Goal: Task Accomplishment & Management: Complete application form

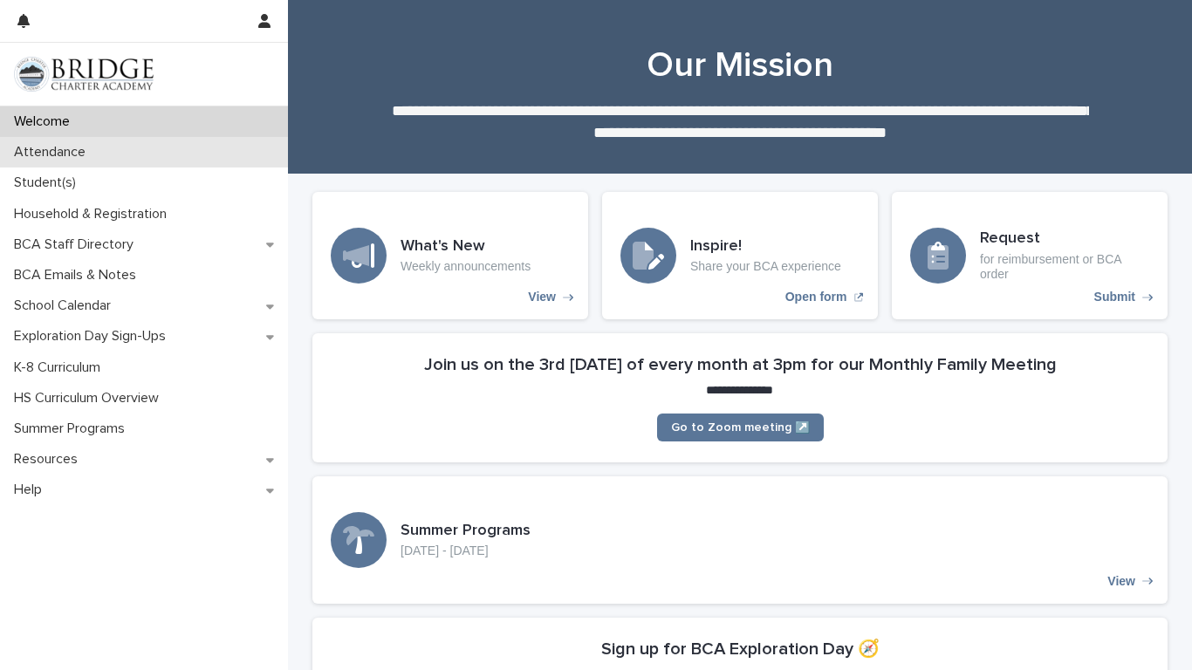
click at [79, 155] on p "Attendance" at bounding box center [53, 152] width 93 height 17
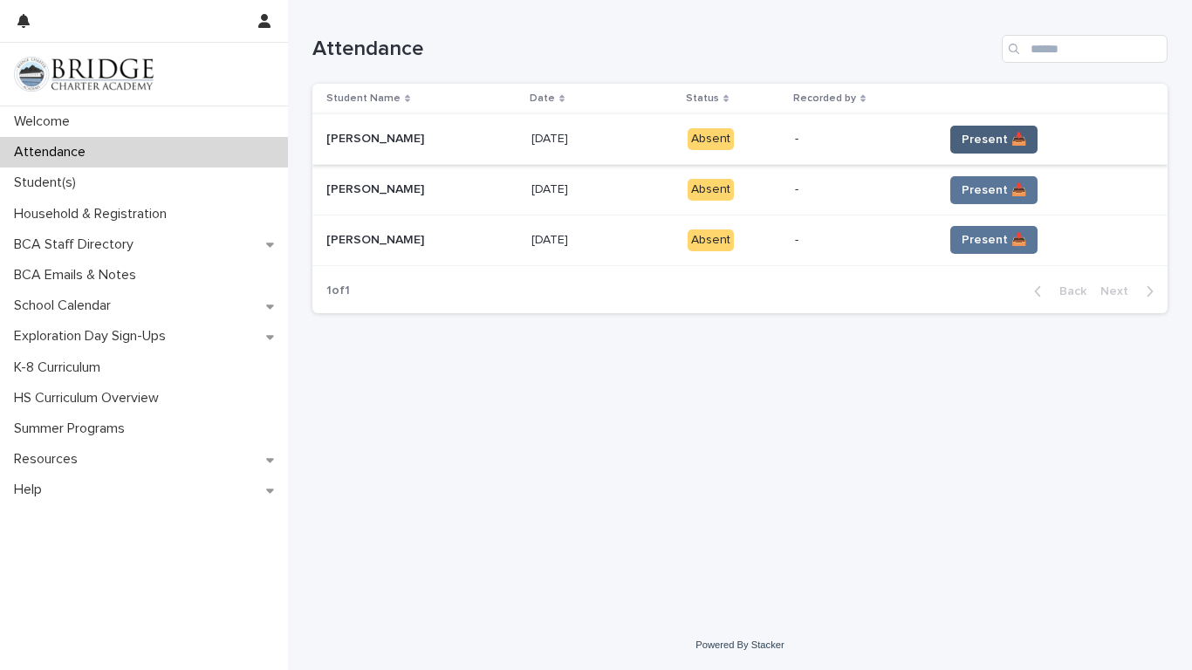
click at [974, 127] on button "Present 📥" at bounding box center [994, 140] width 87 height 28
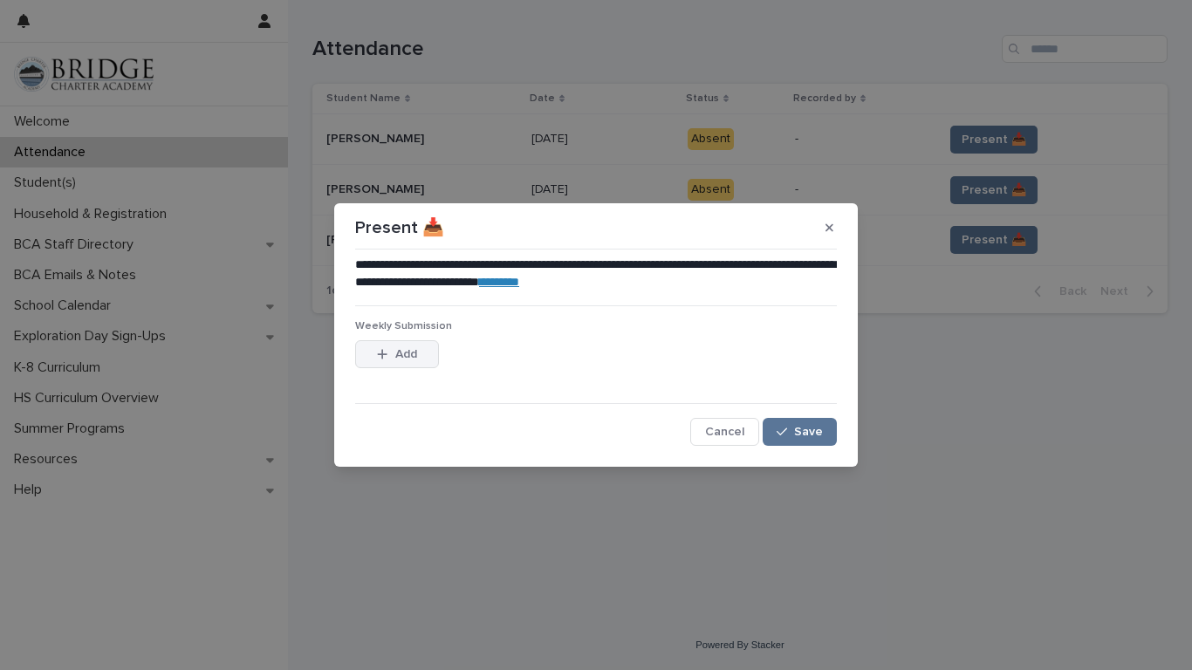
click at [403, 362] on button "Add" at bounding box center [397, 354] width 84 height 28
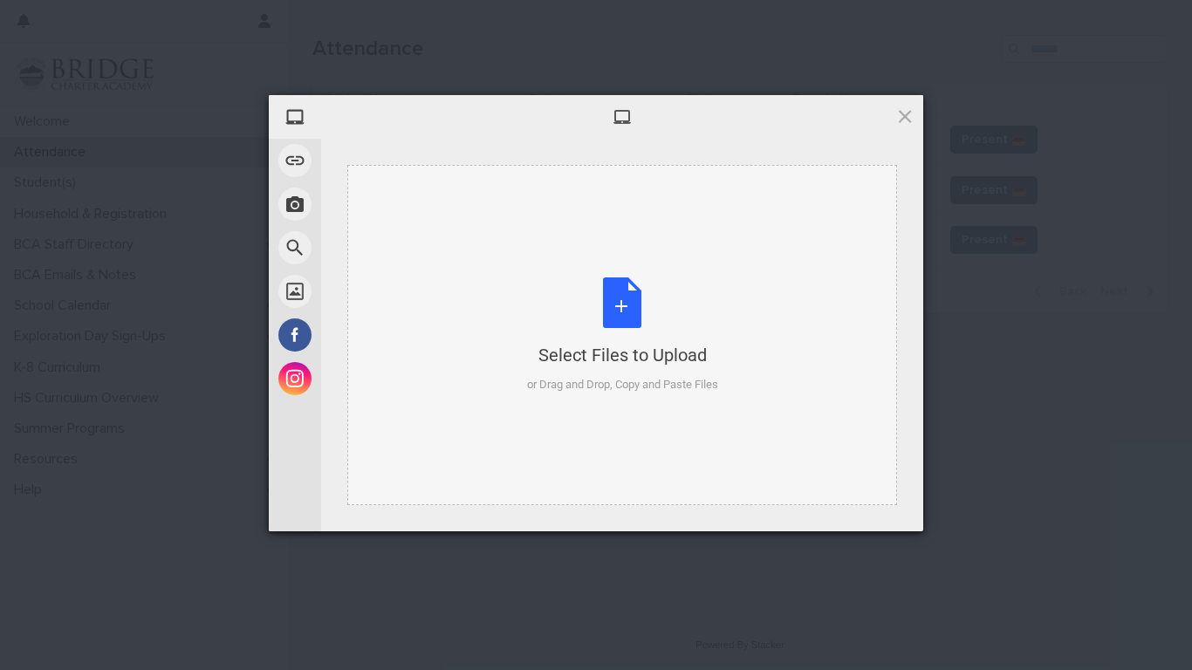
click at [624, 373] on div "Select Files to Upload or Drag and Drop, Copy and Paste Files" at bounding box center [622, 336] width 191 height 116
click at [912, 112] on span at bounding box center [905, 116] width 19 height 19
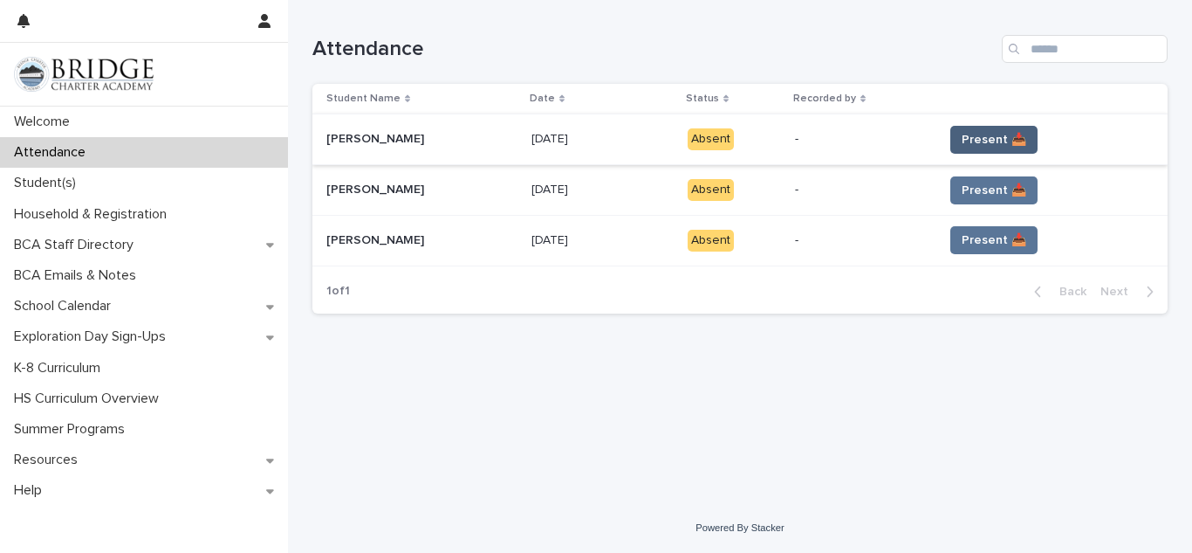
click at [971, 129] on button "Present 📥" at bounding box center [994, 140] width 87 height 28
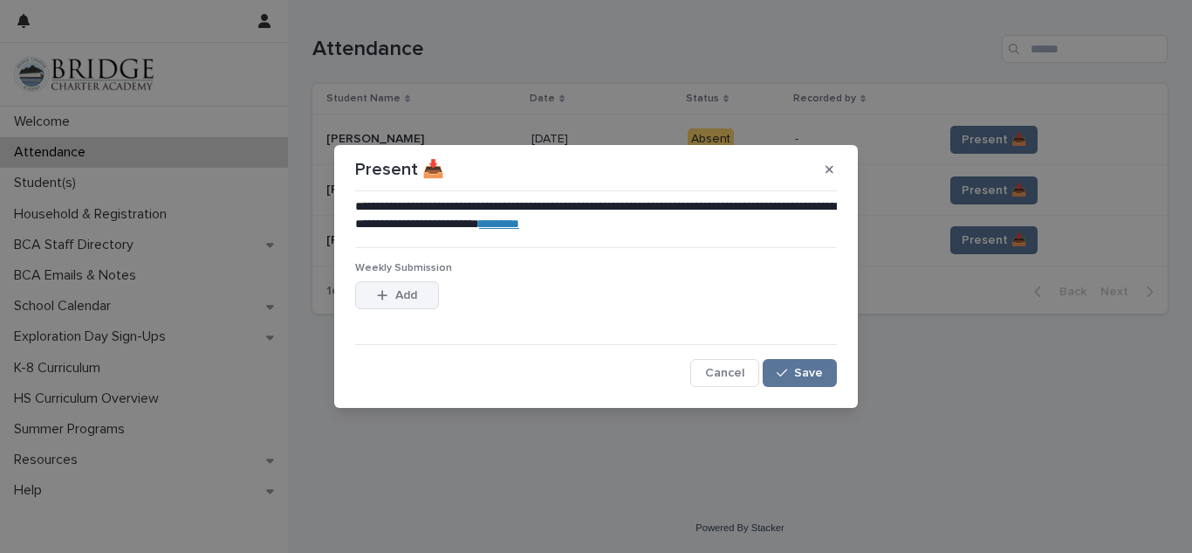
click at [392, 288] on button "Add" at bounding box center [397, 295] width 84 height 28
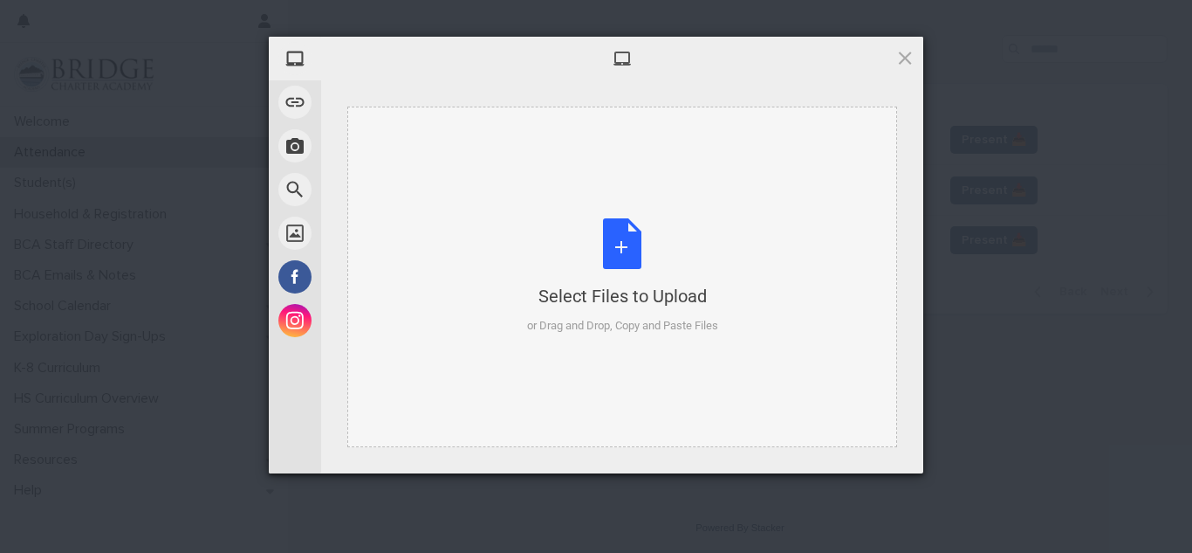
click at [716, 265] on div "Select Files to Upload or Drag and Drop, Copy and Paste Files" at bounding box center [622, 276] width 191 height 116
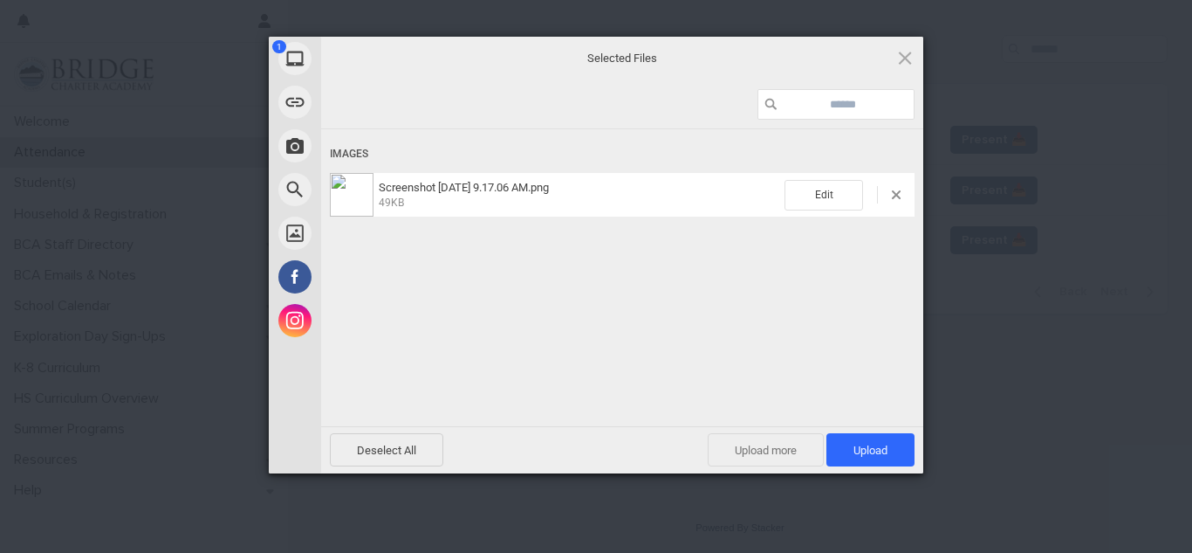
click at [752, 447] on span "Upload more" at bounding box center [766, 449] width 116 height 33
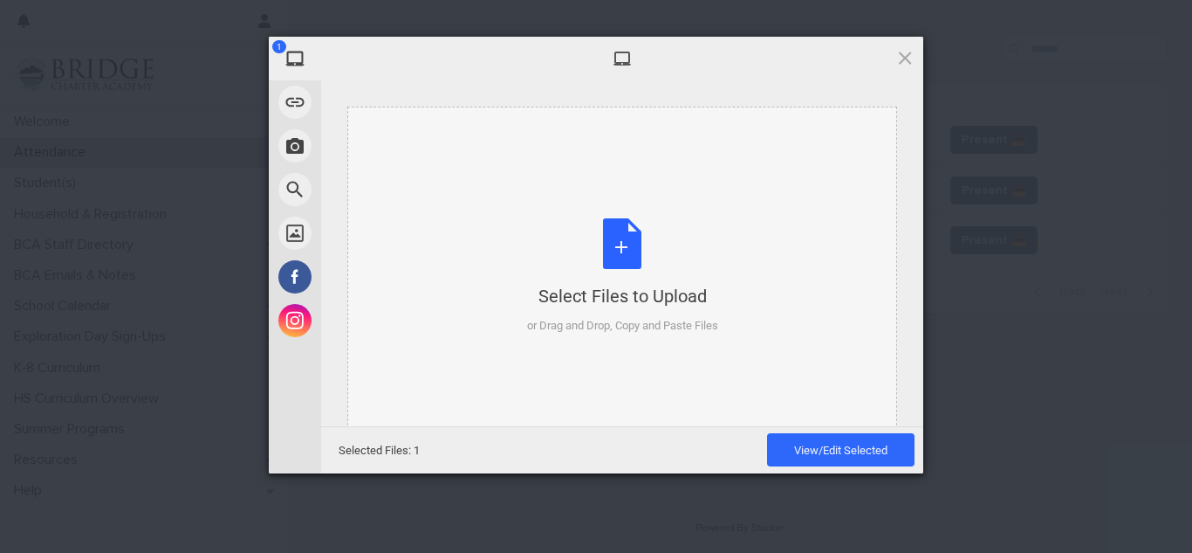
click at [617, 251] on div "Select Files to Upload or Drag and Drop, Copy and Paste Files" at bounding box center [622, 276] width 191 height 116
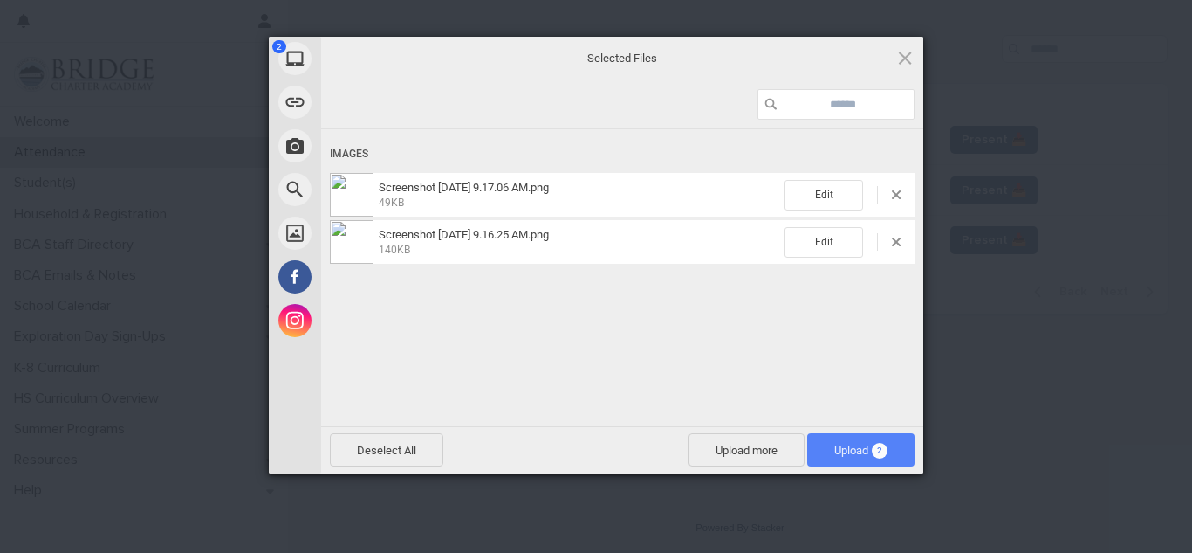
click at [856, 456] on span "Upload 2" at bounding box center [861, 449] width 53 height 13
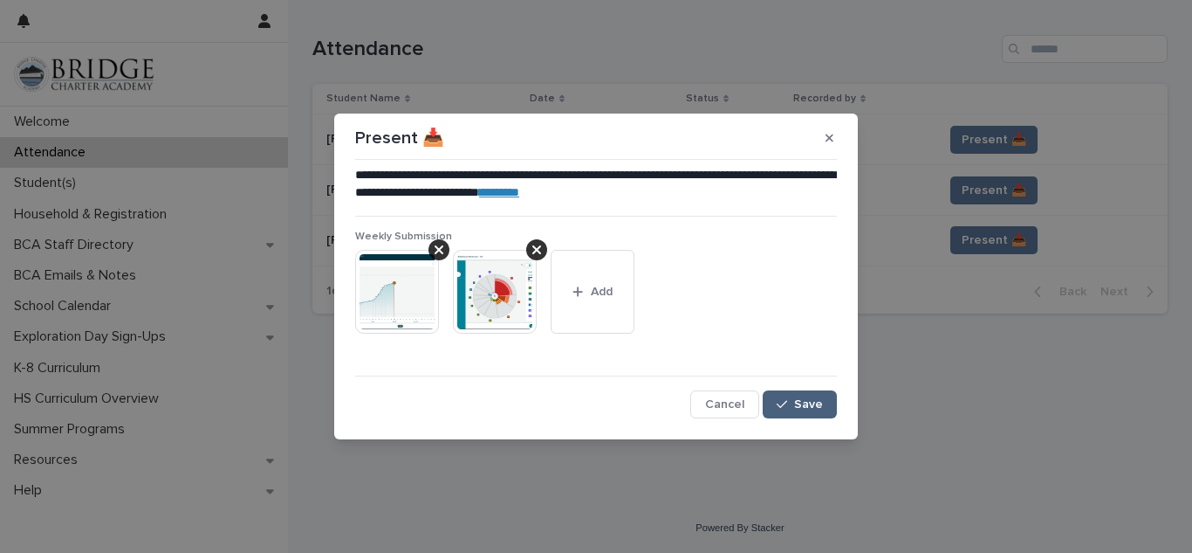
click at [815, 410] on button "Save" at bounding box center [800, 404] width 74 height 28
